Goal: Information Seeking & Learning: Learn about a topic

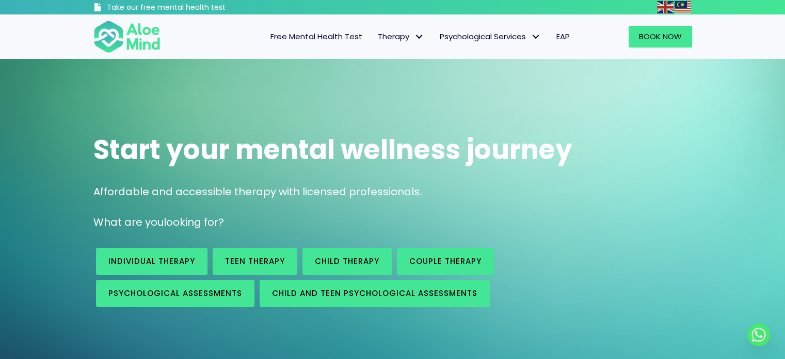
click at [564, 37] on span "EAP" at bounding box center [562, 36] width 13 height 11
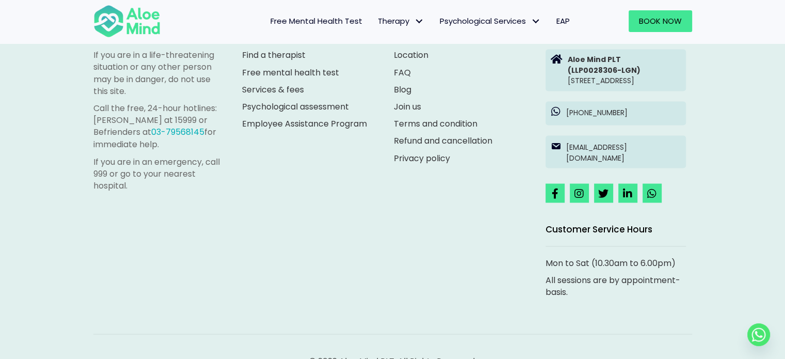
scroll to position [1797, 0]
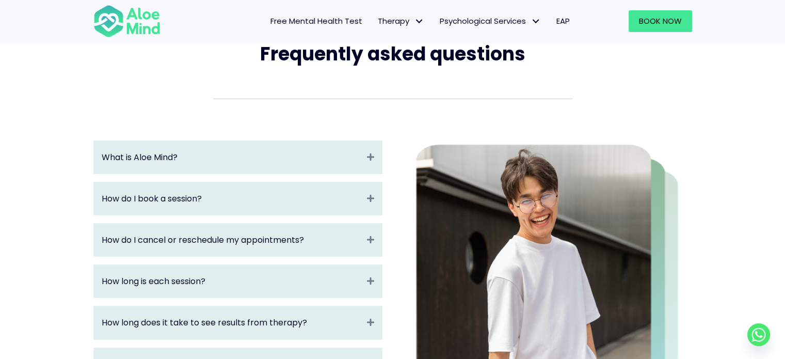
scroll to position [103, 0]
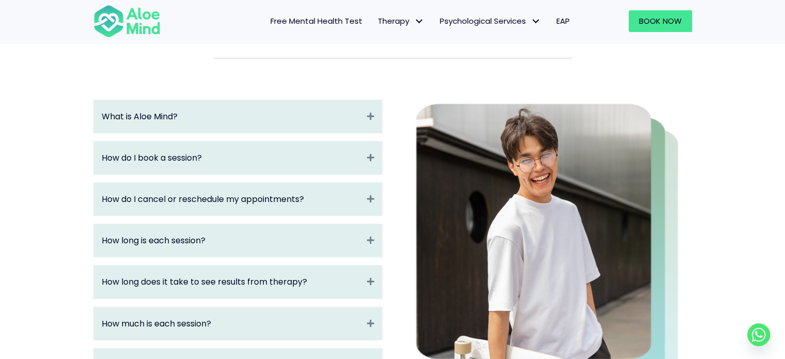
click at [326, 249] on div "How long is each session? Expand" at bounding box center [238, 240] width 288 height 33
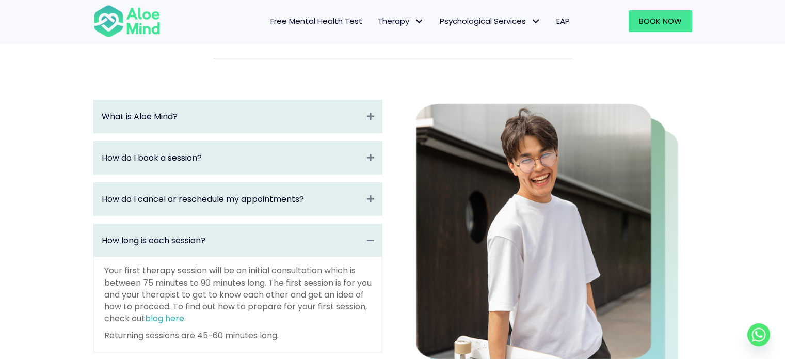
click at [326, 249] on div "How long is each session? Collapse" at bounding box center [238, 240] width 288 height 33
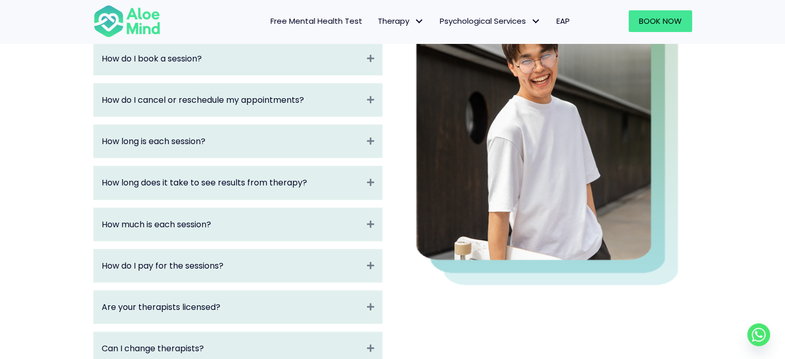
scroll to position [206, 0]
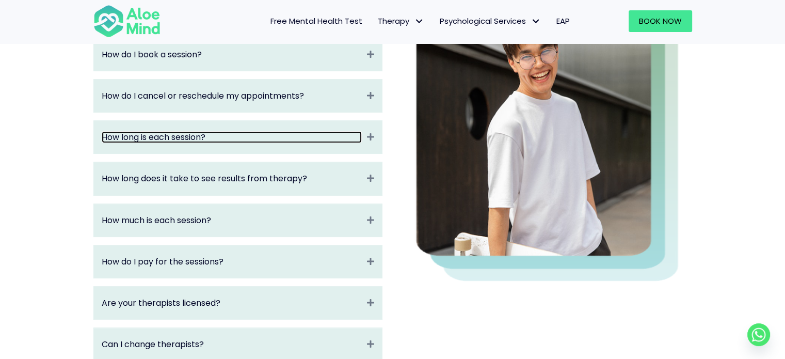
click at [276, 137] on link "How long is each session?" at bounding box center [232, 137] width 260 height 12
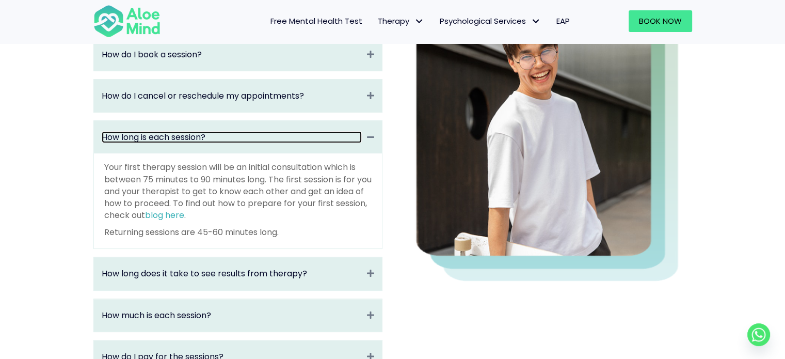
click at [276, 137] on link "How long is each session?" at bounding box center [232, 137] width 260 height 12
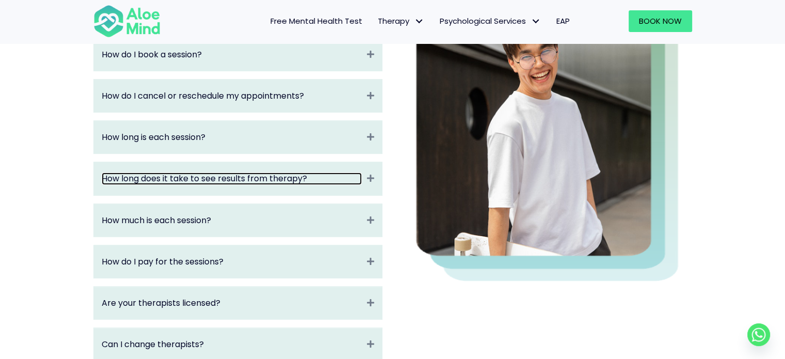
click at [266, 181] on link "How long does it take to see results from therapy?" at bounding box center [232, 178] width 260 height 12
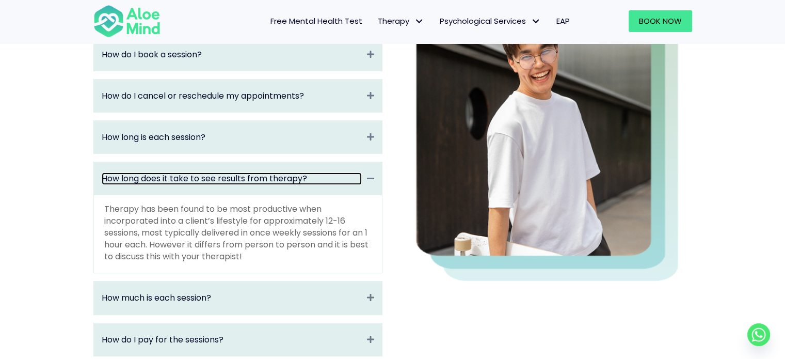
click at [266, 181] on link "How long does it take to see results from therapy?" at bounding box center [232, 178] width 260 height 12
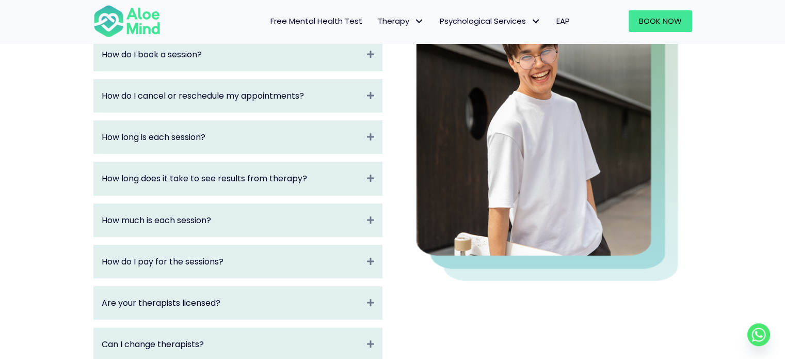
click at [241, 228] on div "How much is each session? Expand" at bounding box center [238, 220] width 288 height 33
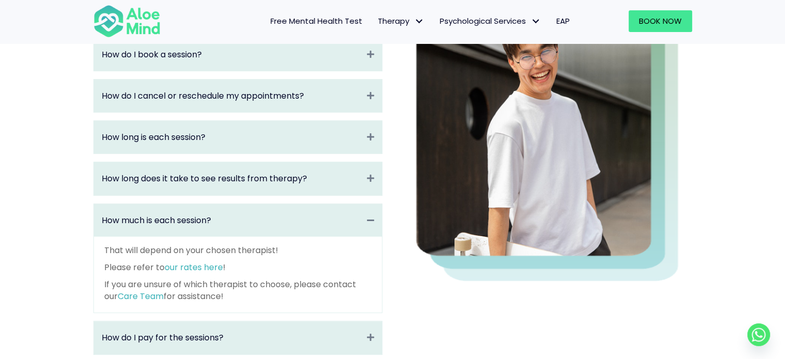
click at [241, 228] on div "How much is each session? Collapse" at bounding box center [238, 220] width 288 height 33
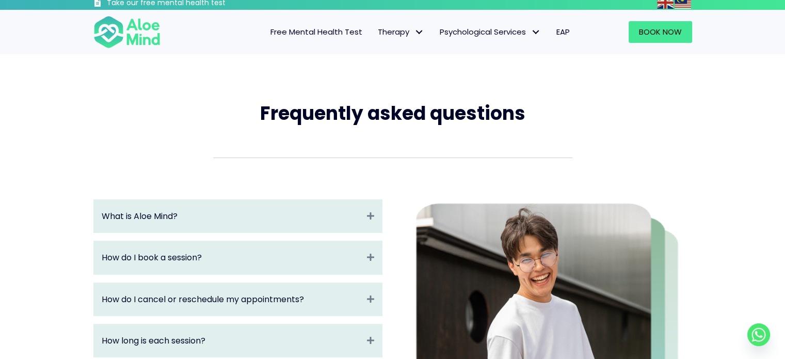
scroll to position [0, 0]
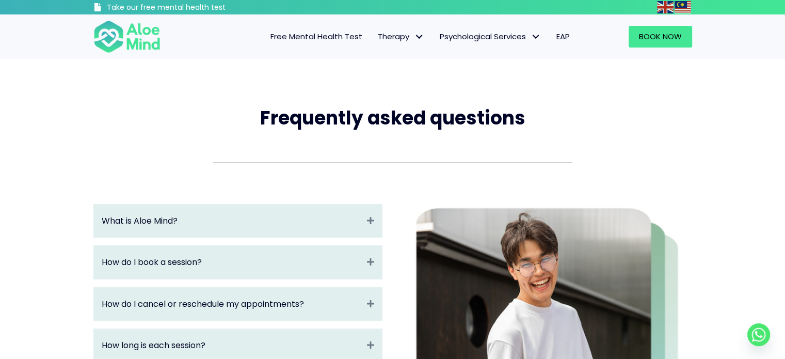
click at [342, 33] on span "Free Mental Health Test" at bounding box center [316, 36] width 92 height 11
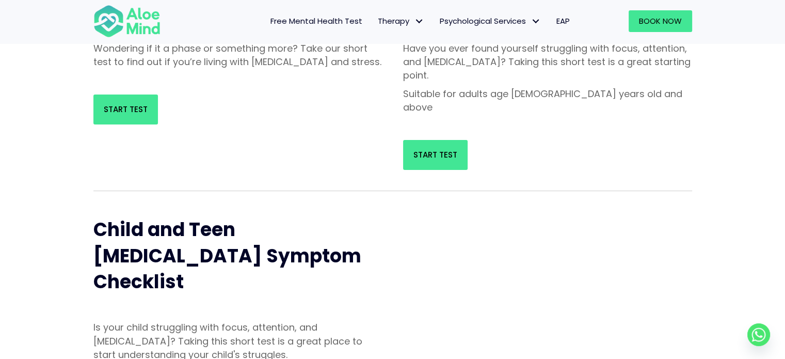
scroll to position [206, 0]
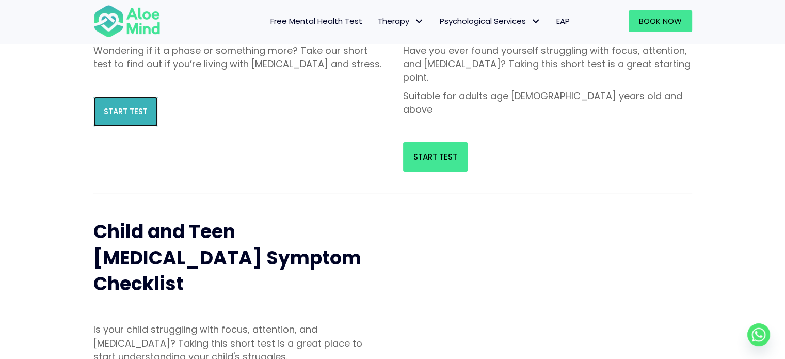
click at [114, 126] on link "Start Test" at bounding box center [125, 112] width 65 height 30
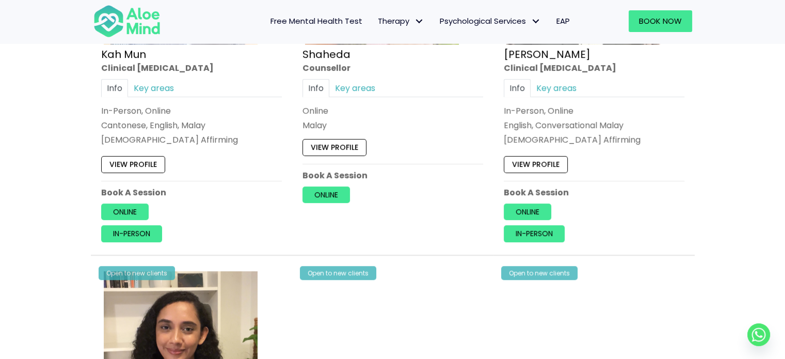
scroll to position [671, 0]
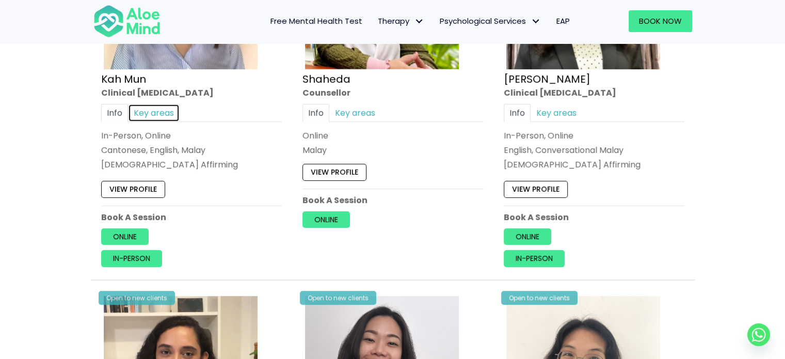
click at [155, 116] on link "Key areas" at bounding box center [154, 113] width 52 height 18
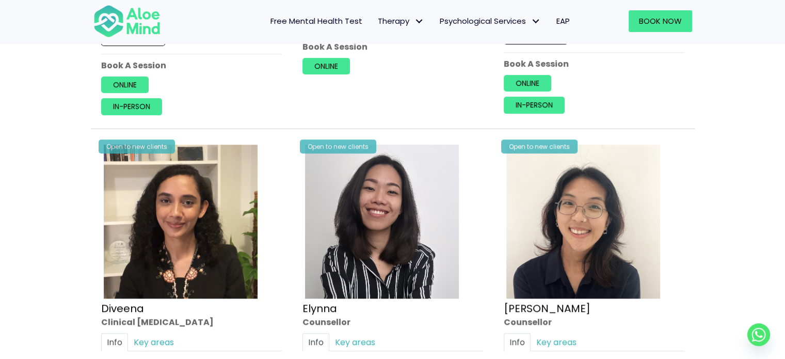
scroll to position [826, 0]
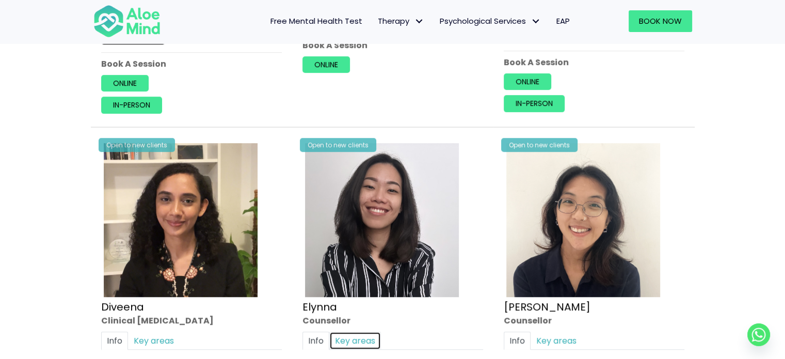
click at [356, 332] on link "Key areas" at bounding box center [355, 340] width 52 height 18
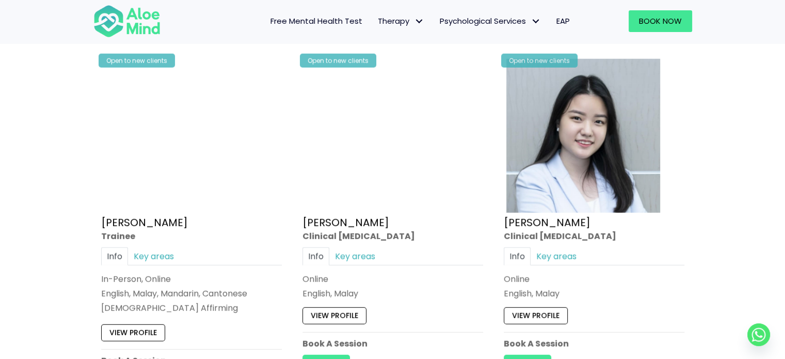
scroll to position [2890, 0]
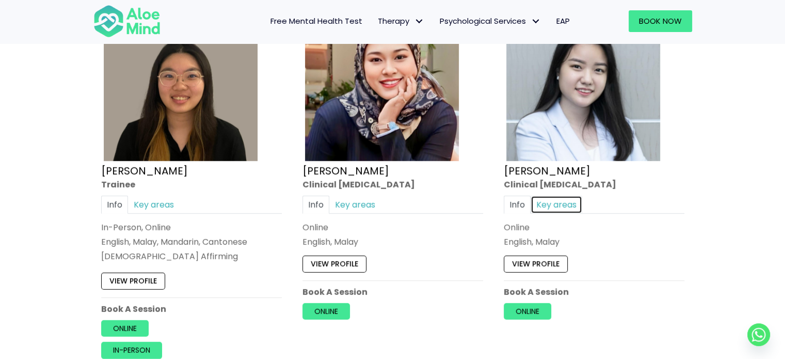
click at [559, 195] on link "Key areas" at bounding box center [557, 204] width 52 height 18
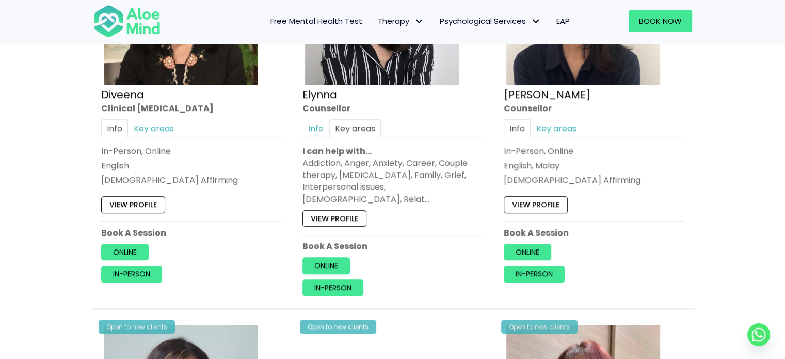
scroll to position [1032, 0]
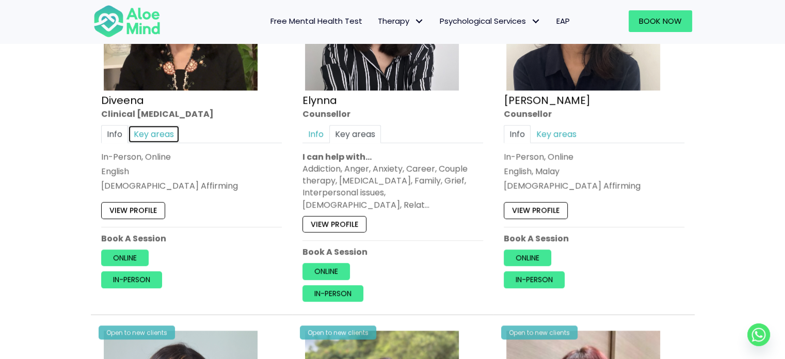
click at [167, 131] on link "Key areas" at bounding box center [154, 133] width 52 height 18
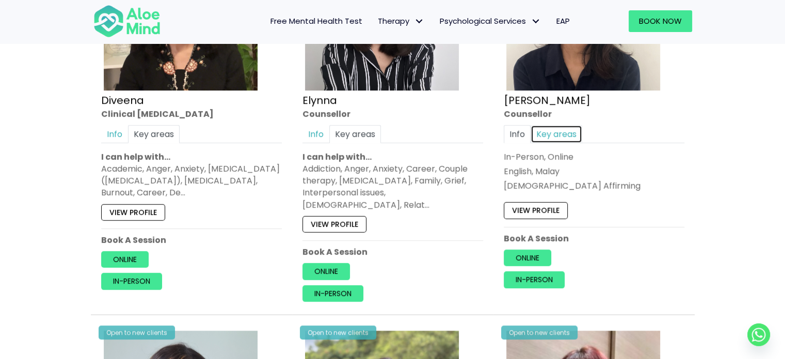
click at [542, 134] on link "Key areas" at bounding box center [557, 133] width 52 height 18
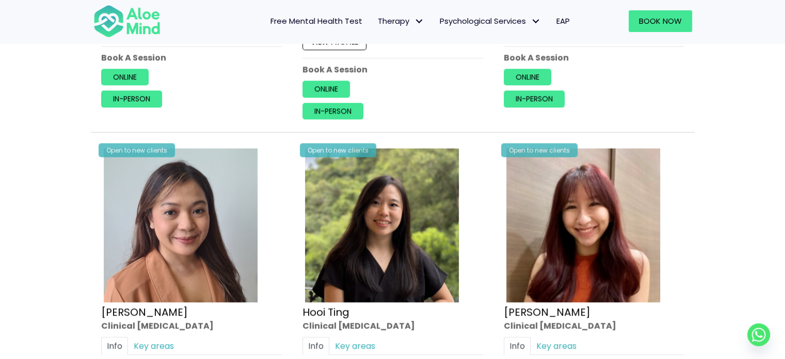
scroll to position [1239, 0]
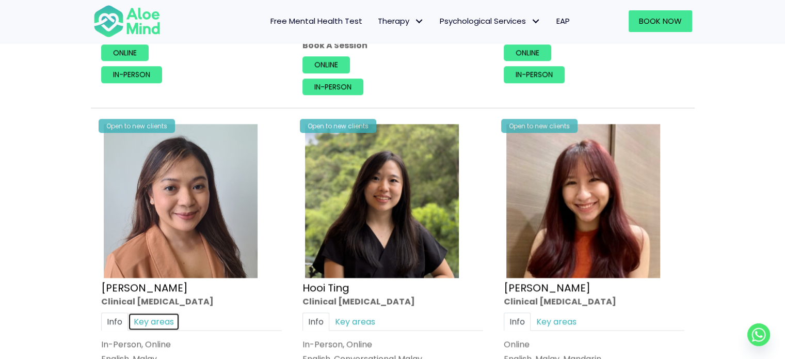
click at [161, 312] on link "Key areas" at bounding box center [154, 321] width 52 height 18
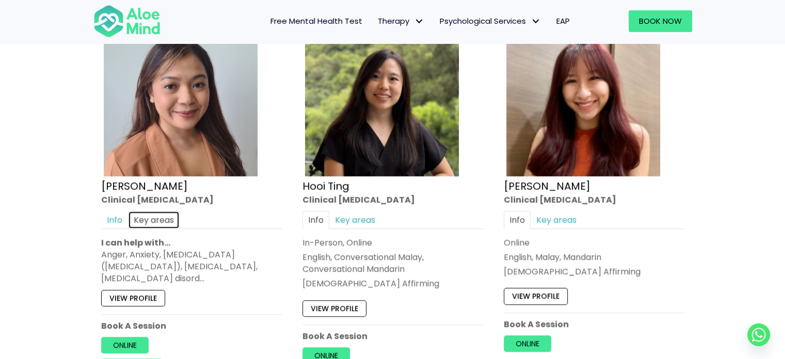
scroll to position [1342, 0]
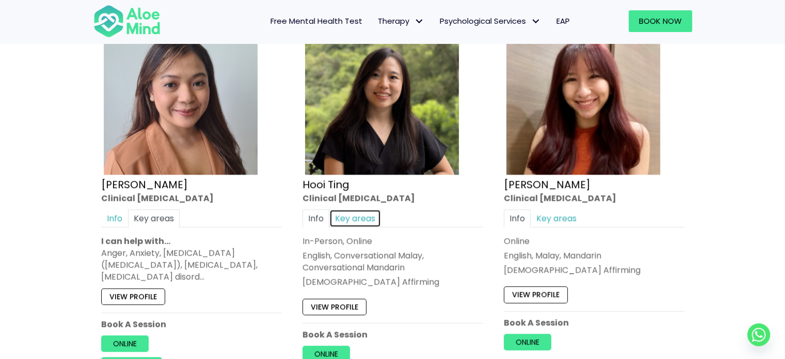
click at [374, 209] on link "Key areas" at bounding box center [355, 218] width 52 height 18
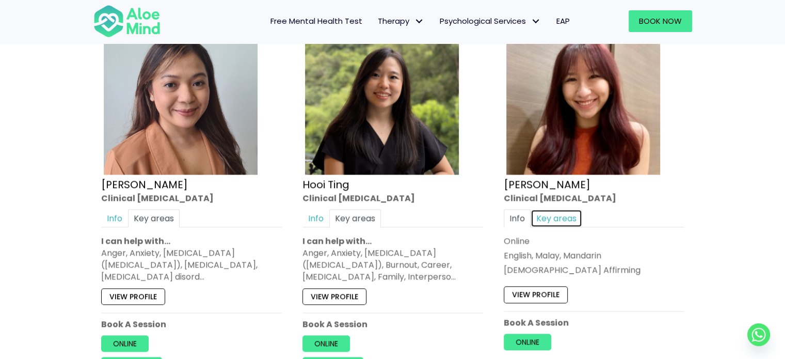
click at [565, 209] on link "Key areas" at bounding box center [557, 218] width 52 height 18
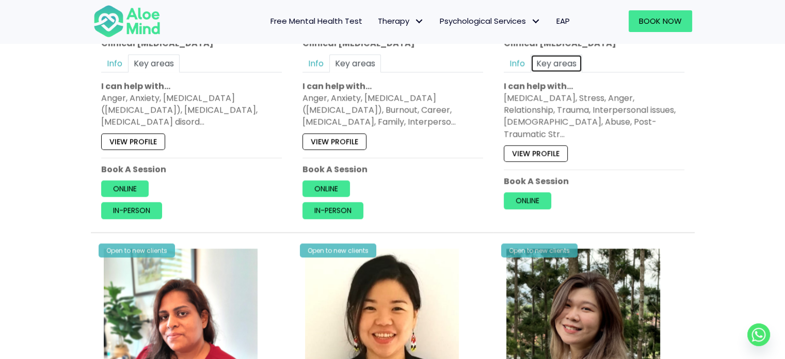
scroll to position [1600, 0]
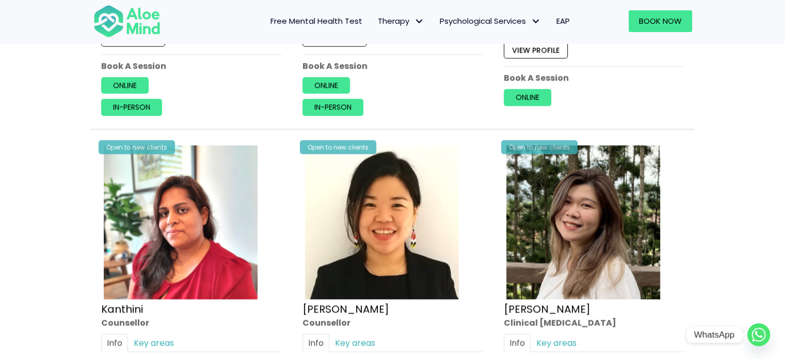
click at [761, 336] on icon "Whatsapp" at bounding box center [759, 334] width 8 height 7
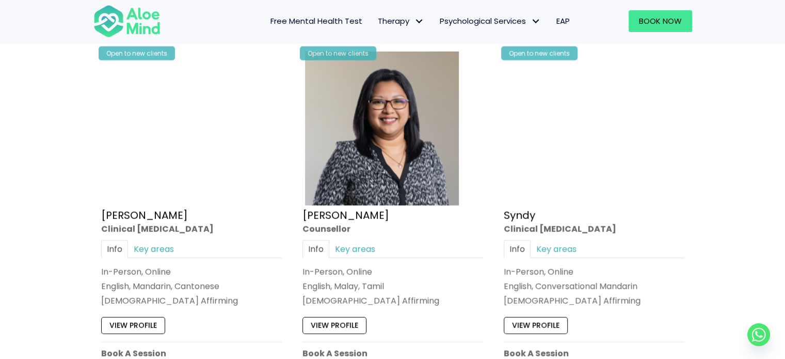
scroll to position [2477, 0]
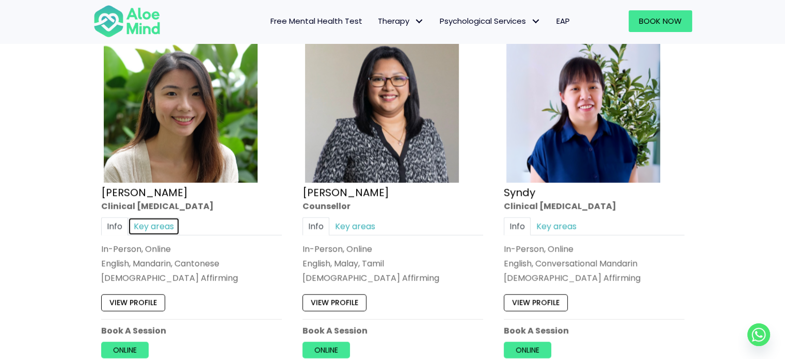
click at [164, 217] on link "Key areas" at bounding box center [154, 226] width 52 height 18
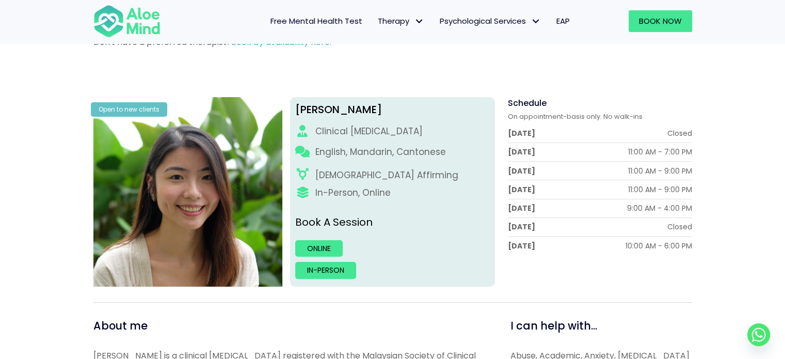
scroll to position [155, 0]
